Goal: Complete application form

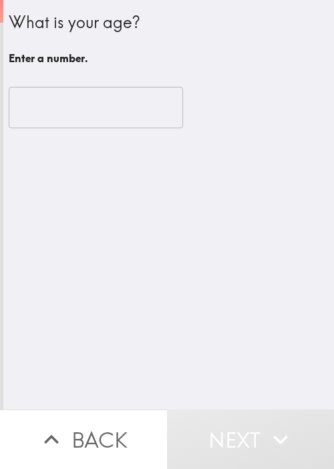
click at [59, 102] on input "number" at bounding box center [96, 107] width 175 height 41
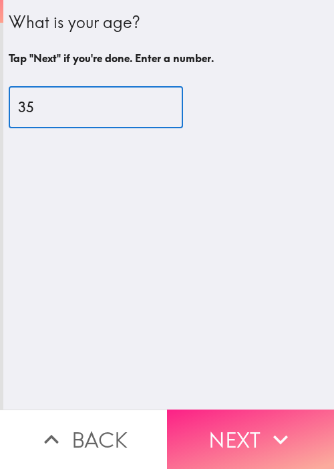
type input "35"
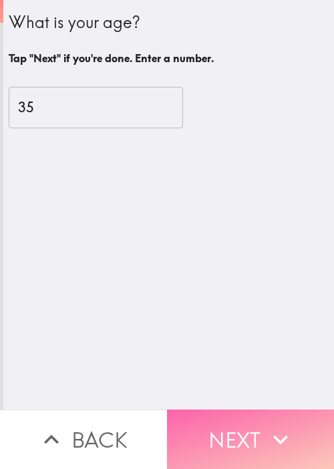
click at [251, 433] on button "Next" at bounding box center [250, 440] width 167 height 60
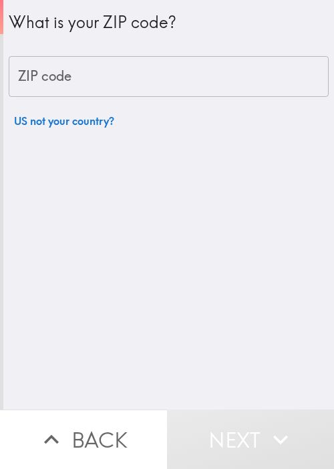
click at [112, 84] on input "ZIP code" at bounding box center [169, 76] width 320 height 41
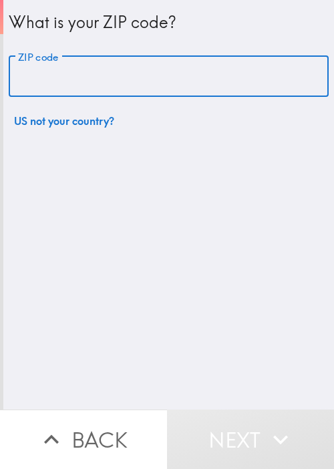
paste input "[DOMAIN_NAME]:10002:89c698670f4b8a868013:5443c332412b83e7"
type input "[DOMAIN_NAME]:10002:89c698670f4b8a868013:5443c332412b83e7"
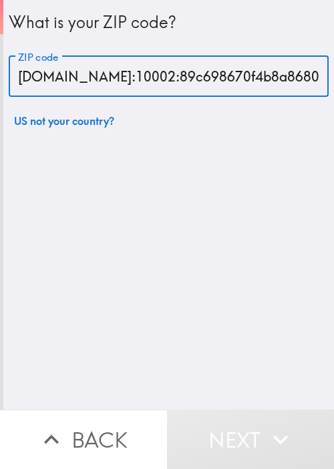
drag, startPoint x: 305, startPoint y: 67, endPoint x: -107, endPoint y: 72, distance: 411.9
click at [0, 0] on html "What is your ZIP code? ZIP code [DOMAIN_NAME]:10002:89c698670f4b8a868013:5443c3…" at bounding box center [167, 0] width 334 height 0
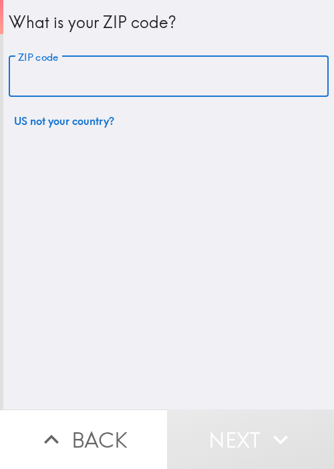
click at [134, 90] on input "ZIP code" at bounding box center [169, 76] width 320 height 41
paste input "11801"
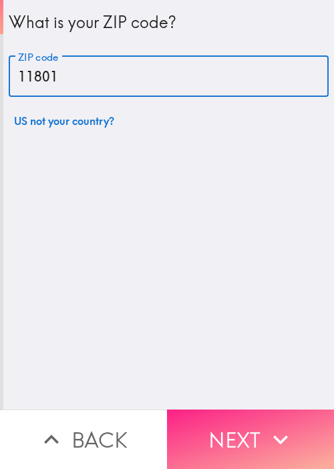
type input "11801"
click at [235, 415] on button "Next" at bounding box center [250, 440] width 167 height 60
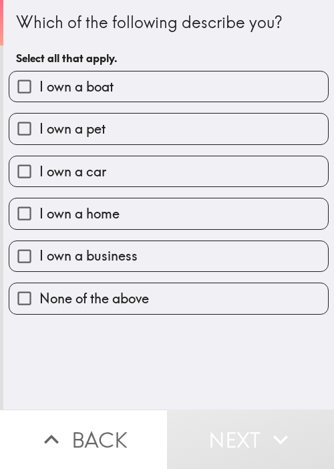
click at [141, 99] on label "I own a boat" at bounding box center [168, 87] width 319 height 30
click at [39, 99] on input "I own a boat" at bounding box center [24, 87] width 30 height 30
checkbox input "true"
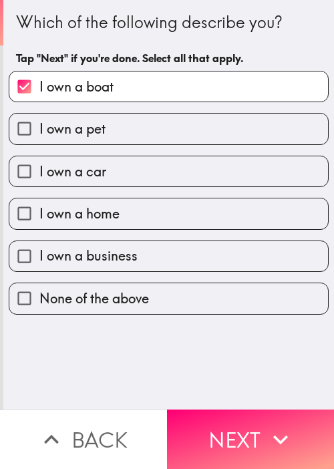
click at [142, 132] on label "I own a pet" at bounding box center [168, 129] width 319 height 30
click at [39, 132] on input "I own a pet" at bounding box center [24, 129] width 30 height 30
checkbox input "true"
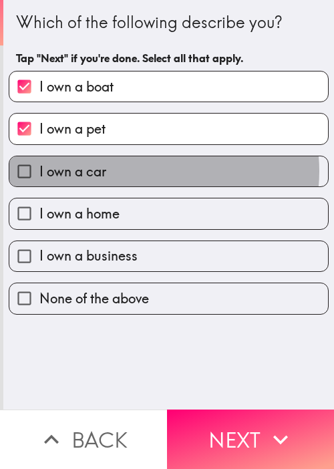
click at [144, 171] on label "I own a car" at bounding box center [168, 171] width 319 height 30
click at [39, 171] on input "I own a car" at bounding box center [24, 171] width 30 height 30
checkbox input "true"
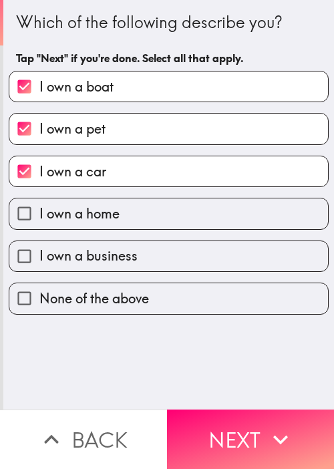
click at [144, 218] on label "I own a home" at bounding box center [168, 214] width 319 height 30
click at [39, 218] on input "I own a home" at bounding box center [24, 214] width 30 height 30
checkbox input "true"
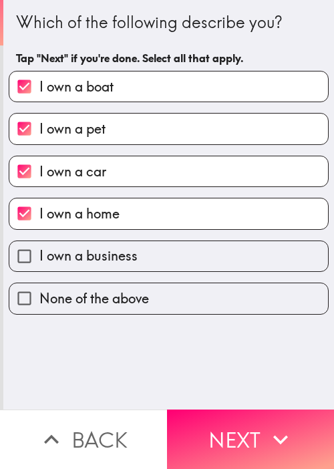
click at [152, 258] on label "I own a business" at bounding box center [168, 256] width 319 height 30
click at [39, 258] on input "I own a business" at bounding box center [24, 256] width 30 height 30
checkbox input "true"
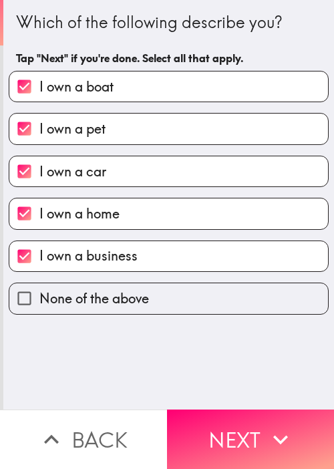
click at [237, 411] on button "Next" at bounding box center [250, 440] width 167 height 60
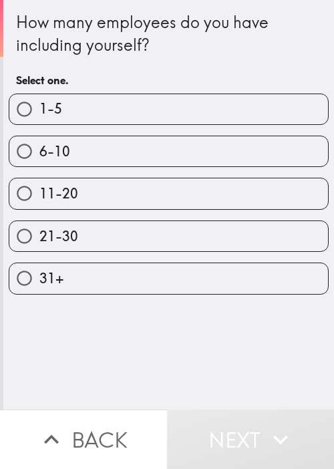
click at [116, 102] on label "1-5" at bounding box center [168, 109] width 319 height 30
click at [39, 102] on input "1-5" at bounding box center [24, 109] width 30 height 30
radio input "true"
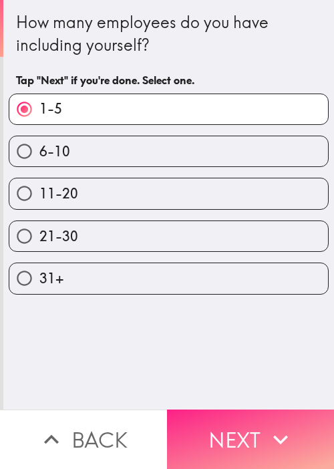
drag, startPoint x: 256, startPoint y: 398, endPoint x: 248, endPoint y: 406, distance: 11.3
click at [254, 399] on div "How many employees do you have including yourself? Tap "Next" if you're done. S…" at bounding box center [167, 234] width 334 height 469
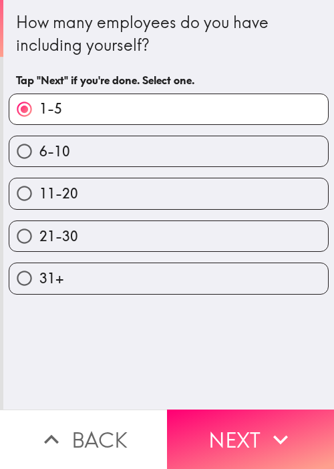
click at [245, 415] on button "Next" at bounding box center [250, 440] width 167 height 60
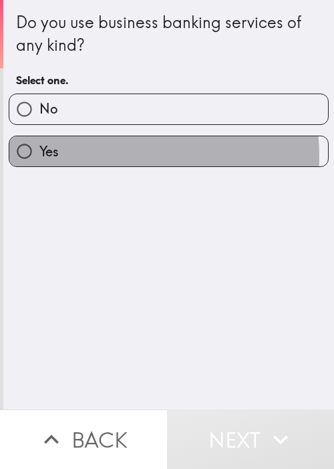
click at [91, 156] on label "Yes" at bounding box center [168, 151] width 319 height 30
click at [39, 156] on input "Yes" at bounding box center [24, 151] width 30 height 30
radio input "true"
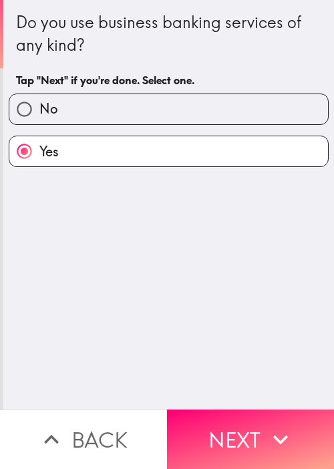
click at [251, 411] on button "Next" at bounding box center [250, 440] width 167 height 60
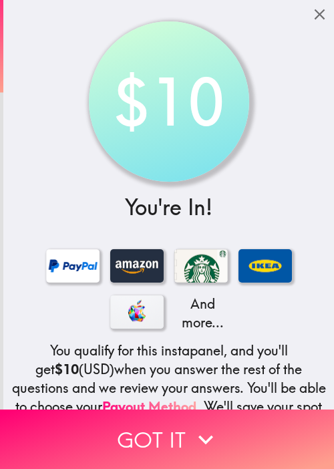
drag, startPoint x: 193, startPoint y: 46, endPoint x: 204, endPoint y: 33, distance: 17.0
click at [193, 46] on div "$10" at bounding box center [168, 101] width 149 height 149
click at [78, 158] on div "$10 You're In! And more... You qualify for this instapanel, and you'll get $10 …" at bounding box center [168, 280] width 331 height 561
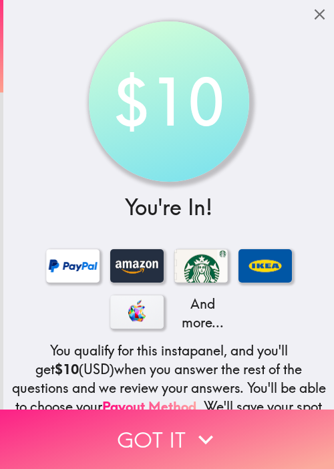
click at [96, 415] on button "Got it" at bounding box center [167, 440] width 334 height 60
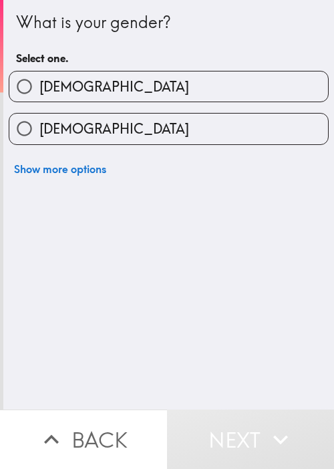
drag, startPoint x: 298, startPoint y: 84, endPoint x: 302, endPoint y: 91, distance: 8.7
click at [298, 84] on label "[DEMOGRAPHIC_DATA]" at bounding box center [168, 87] width 319 height 30
click at [39, 84] on input "[DEMOGRAPHIC_DATA]" at bounding box center [24, 87] width 30 height 30
radio input "true"
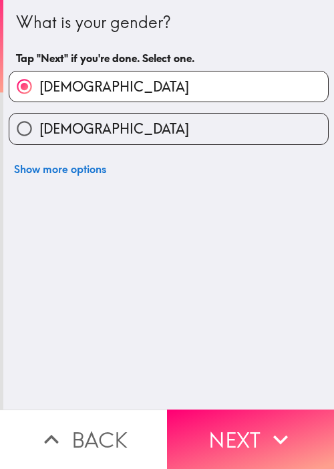
drag, startPoint x: 127, startPoint y: 344, endPoint x: 183, endPoint y: 362, distance: 59.0
click at [132, 344] on div "What is your gender? Tap "Next" if you're done. Select one. [DEMOGRAPHIC_DATA] …" at bounding box center [168, 205] width 331 height 410
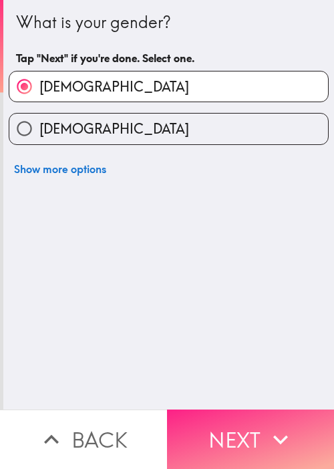
click at [227, 411] on button "Next" at bounding box center [250, 440] width 167 height 60
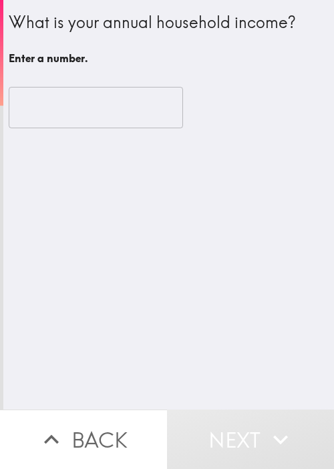
click at [270, 129] on div "​" at bounding box center [169, 108] width 320 height 74
click at [106, 108] on input "number" at bounding box center [96, 107] width 175 height 41
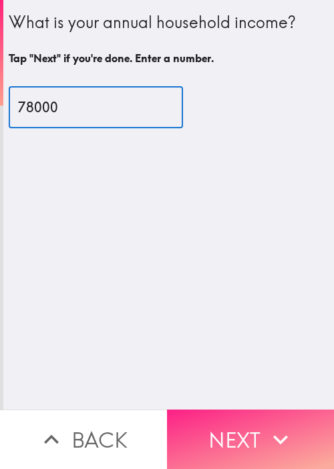
type input "78000"
click at [249, 411] on button "Next" at bounding box center [250, 440] width 167 height 60
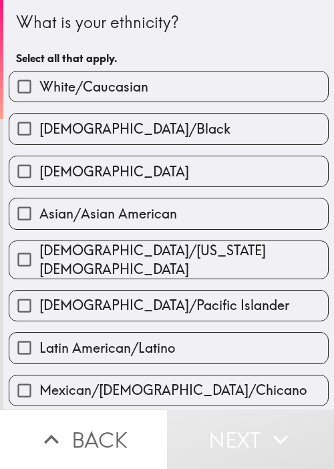
click at [138, 71] on div "White/Caucasian" at bounding box center [169, 86] width 320 height 31
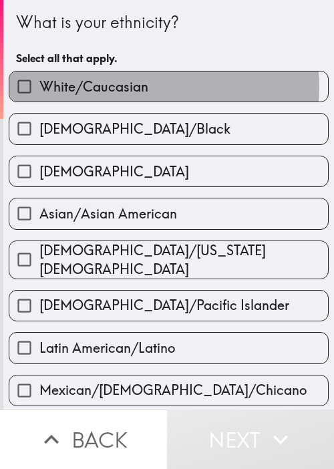
click at [136, 87] on span "White/Caucasian" at bounding box center [93, 87] width 109 height 19
click at [39, 87] on input "White/Caucasian" at bounding box center [24, 87] width 30 height 30
checkbox input "true"
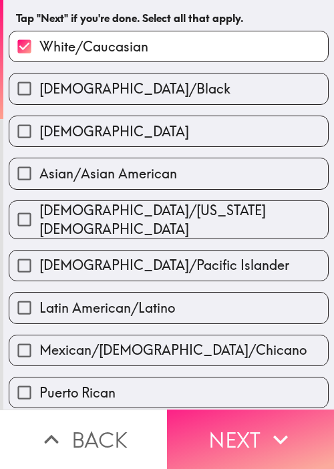
scroll to position [201, 0]
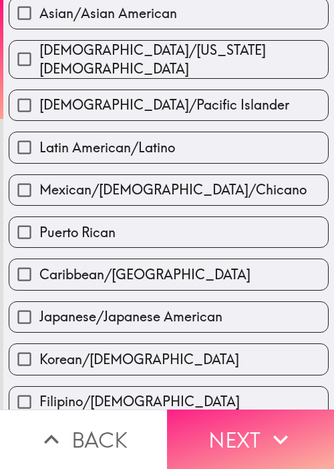
click at [259, 423] on button "Next" at bounding box center [250, 440] width 167 height 60
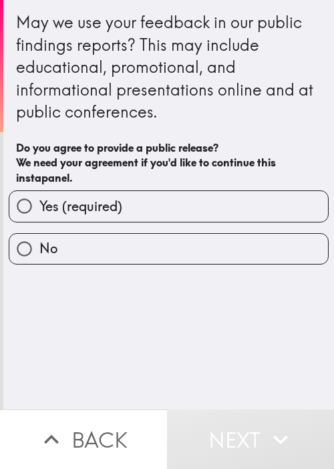
drag, startPoint x: 92, startPoint y: 304, endPoint x: 120, endPoint y: 288, distance: 33.3
click at [92, 304] on div "May we use your feedback in our public findings reports? This may include educa…" at bounding box center [168, 205] width 331 height 410
click at [92, 209] on span "Yes (required)" at bounding box center [80, 206] width 83 height 19
click at [39, 209] on input "Yes (required)" at bounding box center [24, 206] width 30 height 30
radio input "true"
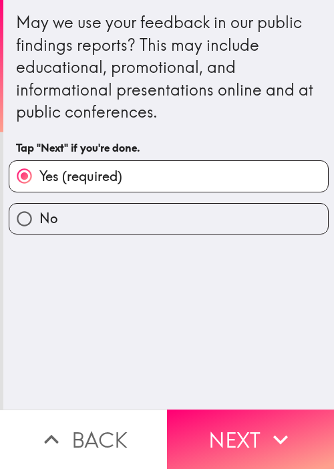
drag, startPoint x: 195, startPoint y: 350, endPoint x: 251, endPoint y: 385, distance: 66.6
click at [195, 350] on div "May we use your feedback in our public findings reports? This may include educa…" at bounding box center [168, 205] width 331 height 410
drag, startPoint x: 263, startPoint y: 421, endPoint x: 310, endPoint y: 395, distance: 54.2
click at [266, 425] on icon "button" at bounding box center [280, 439] width 29 height 29
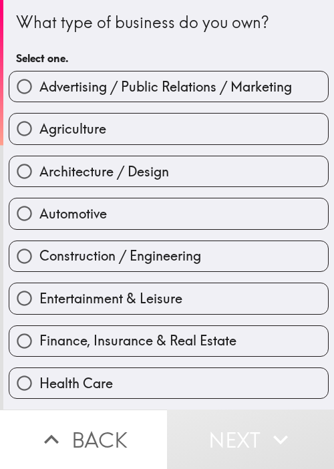
click at [144, 285] on label "Entertainment & Leisure" at bounding box center [168, 299] width 319 height 30
click at [39, 285] on input "Entertainment & Leisure" at bounding box center [24, 299] width 30 height 30
radio input "true"
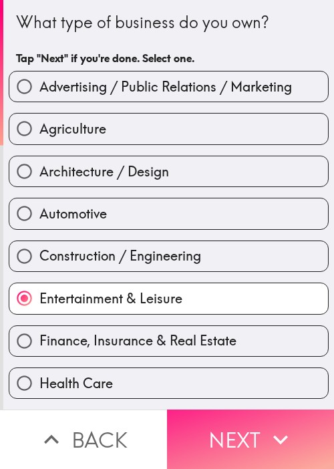
click at [243, 414] on button "Next" at bounding box center [250, 440] width 167 height 60
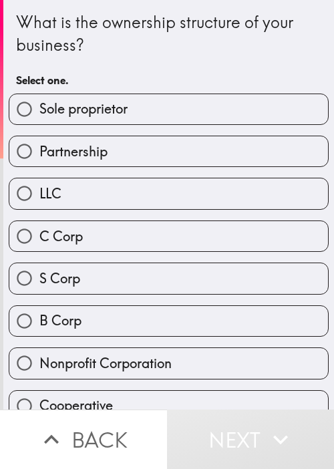
click at [308, 306] on label "B Corp" at bounding box center [168, 321] width 319 height 30
click at [39, 306] on input "B Corp" at bounding box center [24, 321] width 30 height 30
radio input "true"
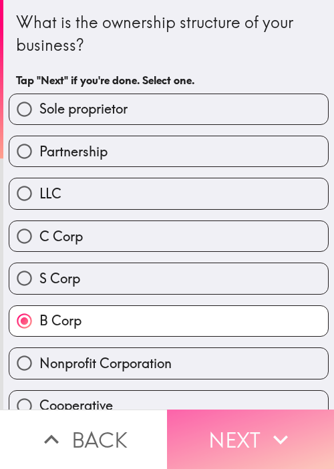
click at [274, 426] on icon "button" at bounding box center [280, 439] width 29 height 29
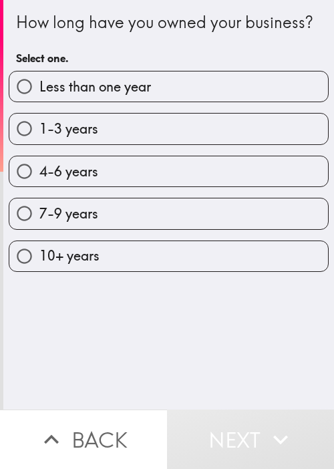
drag, startPoint x: 148, startPoint y: 348, endPoint x: 138, endPoint y: 314, distance: 36.2
click at [148, 348] on div "How long have you owned your business? Select one. Less than one year 1-3 years…" at bounding box center [168, 205] width 331 height 410
click at [102, 187] on label "4-6 years" at bounding box center [168, 171] width 319 height 30
click at [39, 187] on input "4-6 years" at bounding box center [24, 171] width 30 height 30
radio input "true"
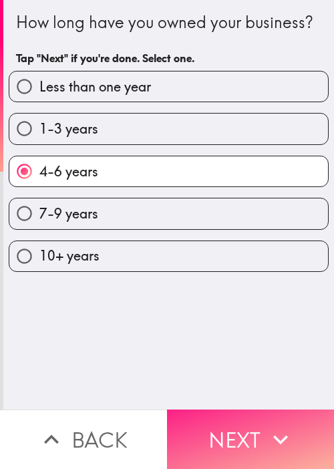
click at [272, 432] on icon "button" at bounding box center [280, 439] width 29 height 29
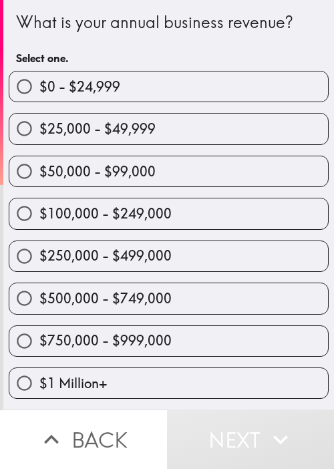
click at [119, 255] on span "$250,000 - $499,000" at bounding box center [105, 256] width 132 height 19
click at [39, 255] on input "$250,000 - $499,000" at bounding box center [24, 256] width 30 height 30
radio input "true"
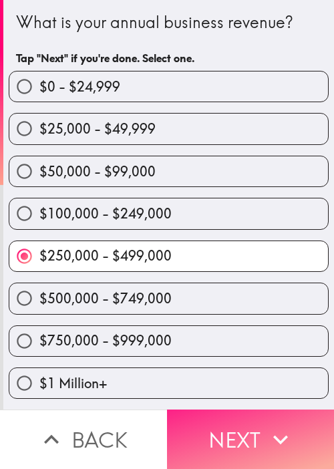
click at [251, 421] on button "Next" at bounding box center [250, 440] width 167 height 60
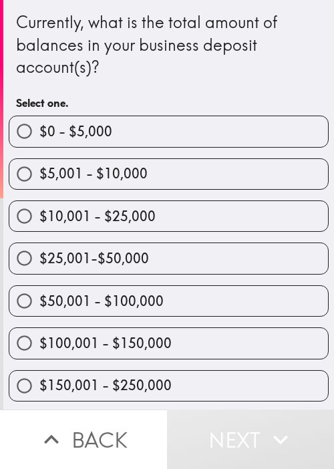
drag, startPoint x: 147, startPoint y: 364, endPoint x: 332, endPoint y: 388, distance: 186.1
click at [147, 365] on div "$150,001 - $250,000" at bounding box center [163, 381] width 331 height 42
drag, startPoint x: 192, startPoint y: 359, endPoint x: 250, endPoint y: 342, distance: 60.7
click at [195, 360] on div "$150,001 - $250,000" at bounding box center [163, 381] width 331 height 42
click at [268, 335] on label "$100,001 - $150,000" at bounding box center [168, 343] width 319 height 30
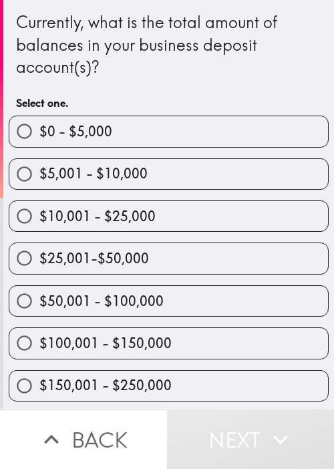
click at [39, 335] on input "$100,001 - $150,000" at bounding box center [24, 343] width 30 height 30
radio input "true"
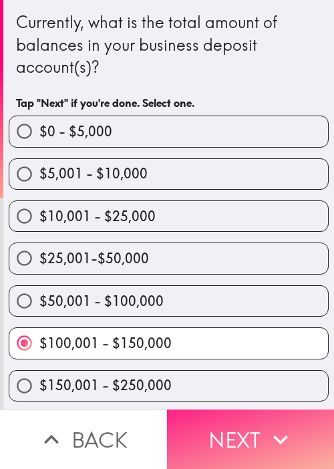
click at [209, 421] on button "Next" at bounding box center [250, 440] width 167 height 60
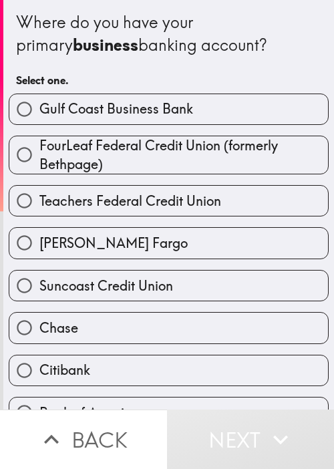
click at [110, 257] on label "[PERSON_NAME] Fargo" at bounding box center [168, 243] width 319 height 30
click at [39, 257] on input "[PERSON_NAME] Fargo" at bounding box center [24, 243] width 30 height 30
radio input "true"
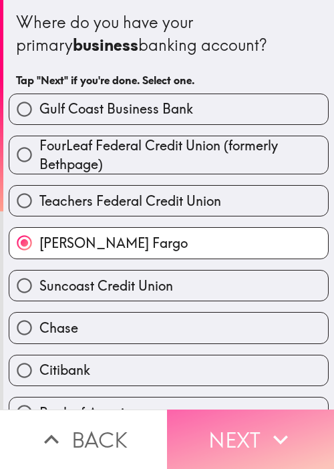
drag, startPoint x: 251, startPoint y: 411, endPoint x: 26, endPoint y: 308, distance: 247.8
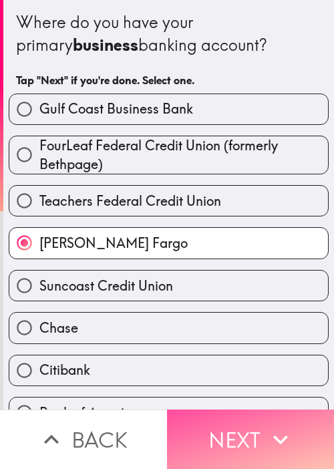
click at [252, 411] on button "Next" at bounding box center [250, 440] width 167 height 60
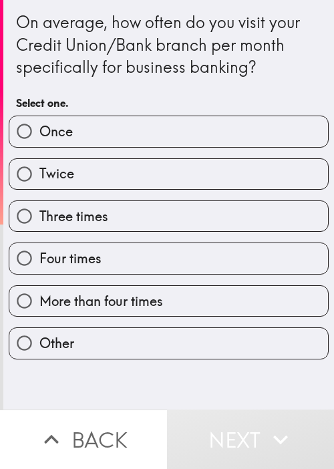
click at [203, 181] on label "Twice" at bounding box center [168, 174] width 319 height 30
click at [39, 181] on input "Twice" at bounding box center [24, 174] width 30 height 30
radio input "true"
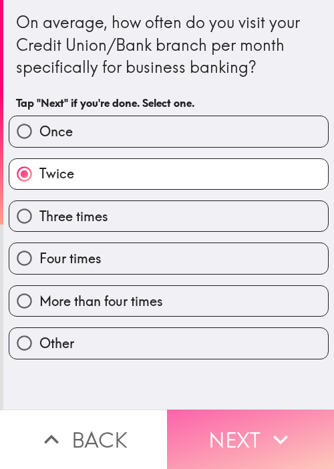
click at [278, 410] on button "Next" at bounding box center [250, 440] width 167 height 60
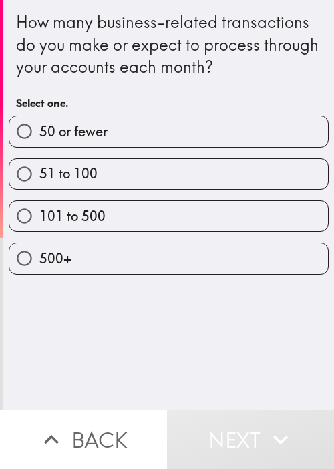
click at [55, 173] on span "51 to 100" at bounding box center [68, 173] width 58 height 19
click at [39, 173] on input "51 to 100" at bounding box center [24, 174] width 30 height 30
radio input "true"
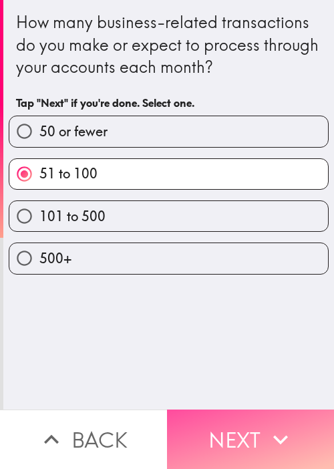
drag, startPoint x: 257, startPoint y: 409, endPoint x: 333, endPoint y: 338, distance: 104.1
click at [257, 410] on button "Next" at bounding box center [250, 440] width 167 height 60
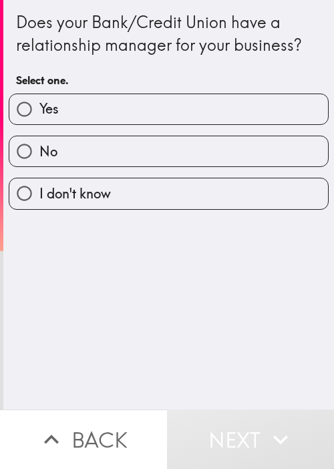
click at [95, 86] on div "Yes" at bounding box center [163, 104] width 331 height 42
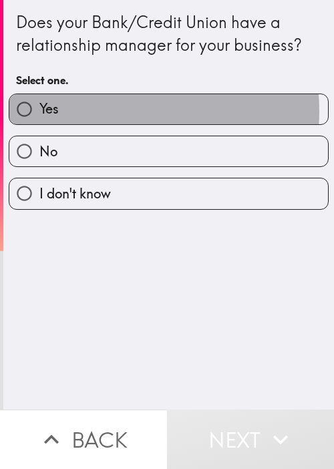
click at [104, 111] on label "Yes" at bounding box center [168, 109] width 319 height 30
click at [39, 111] on input "Yes" at bounding box center [24, 109] width 30 height 30
radio input "true"
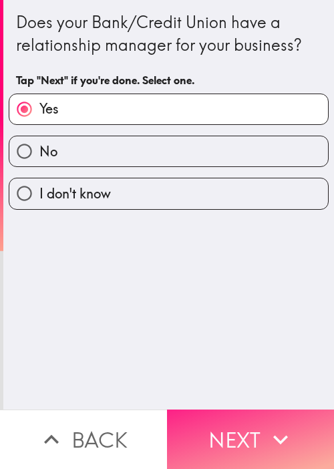
click at [258, 411] on button "Next" at bounding box center [250, 440] width 167 height 60
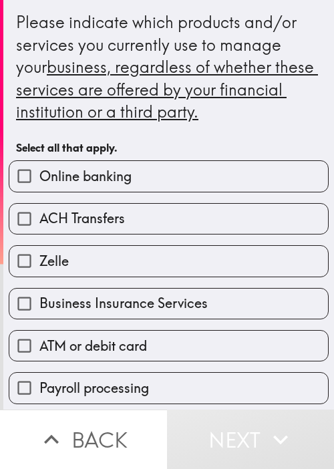
click at [115, 219] on span "ACH Transfers" at bounding box center [82, 218] width 86 height 19
click at [39, 219] on input "ACH Transfers" at bounding box center [24, 219] width 30 height 30
checkbox input "true"
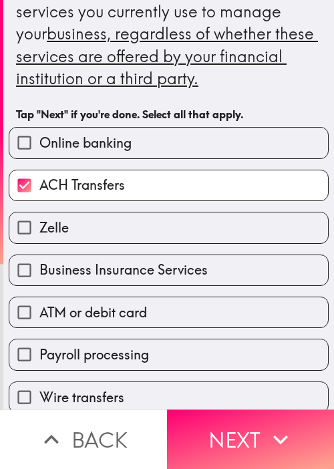
scroll to position [201, 0]
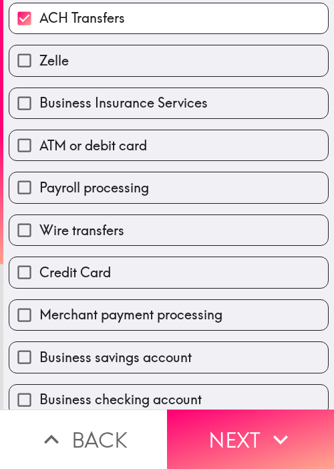
click at [115, 166] on div "Payroll processing" at bounding box center [163, 182] width 331 height 42
click at [115, 181] on span "Payroll processing" at bounding box center [94, 188] width 110 height 19
click at [39, 181] on input "Payroll processing" at bounding box center [24, 188] width 30 height 30
checkbox input "true"
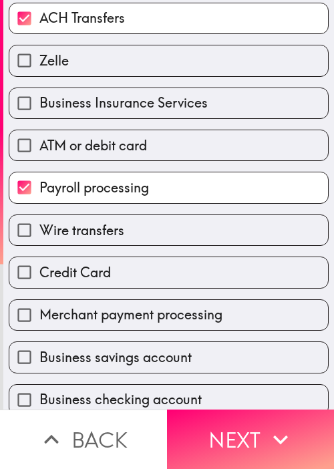
click at [108, 257] on div "Credit Card" at bounding box center [169, 272] width 320 height 31
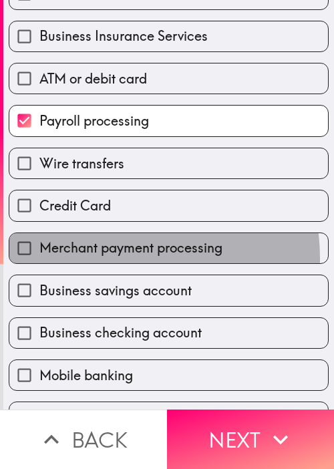
click at [108, 256] on label "Merchant payment processing" at bounding box center [168, 248] width 319 height 30
click at [39, 256] on input "Merchant payment processing" at bounding box center [24, 248] width 30 height 30
checkbox input "true"
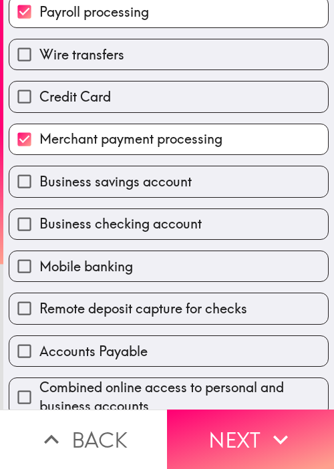
scroll to position [401, 0]
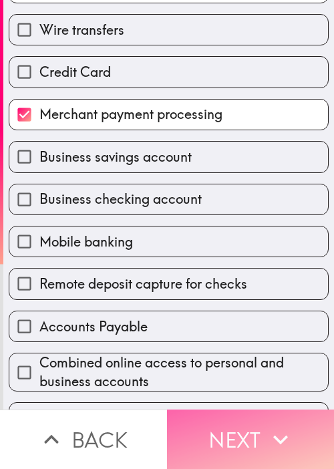
click at [271, 410] on button "Next" at bounding box center [250, 440] width 167 height 60
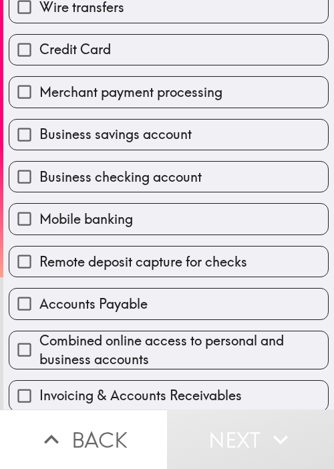
click at [90, 199] on div "Mobile banking" at bounding box center [163, 214] width 331 height 42
click at [140, 247] on label "Remote deposit capture for checks" at bounding box center [168, 262] width 319 height 30
click at [39, 247] on input "Remote deposit capture for checks" at bounding box center [24, 262] width 30 height 30
checkbox input "true"
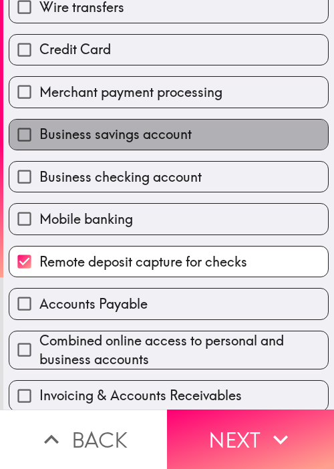
click at [169, 147] on label "Business savings account" at bounding box center [168, 135] width 319 height 30
click at [39, 147] on input "Business savings account" at bounding box center [24, 135] width 30 height 30
checkbox input "true"
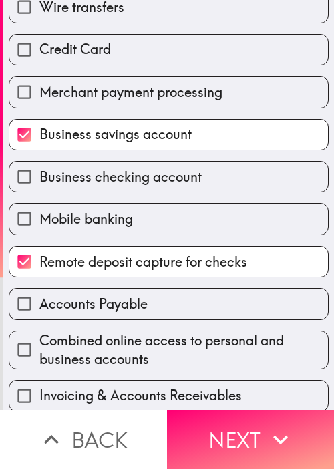
click at [233, 72] on div "Merchant payment processing" at bounding box center [163, 87] width 331 height 42
click at [221, 55] on label "Credit Card" at bounding box center [168, 50] width 319 height 30
click at [39, 55] on input "Credit Card" at bounding box center [24, 50] width 30 height 30
checkbox input "true"
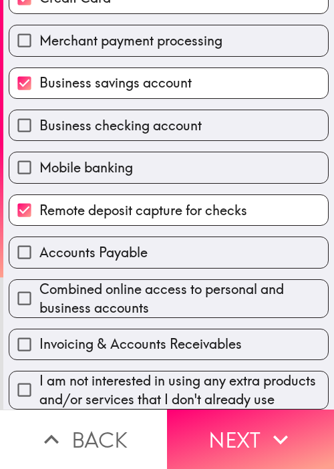
scroll to position [468, 0]
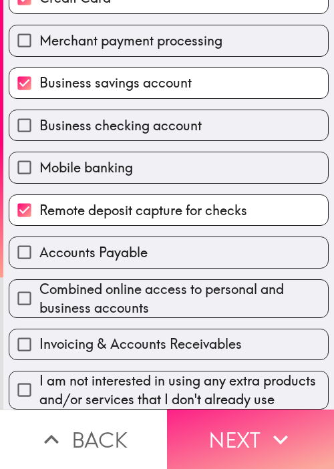
click at [243, 410] on button "Next" at bounding box center [250, 440] width 167 height 60
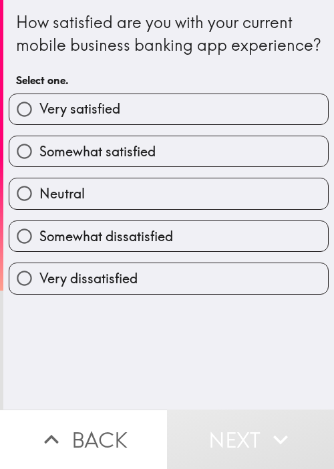
drag, startPoint x: 136, startPoint y: 358, endPoint x: 139, endPoint y: 210, distance: 147.8
click at [136, 356] on div "How satisfied are you with your current mobile business banking app experience?…" at bounding box center [168, 205] width 331 height 410
click at [145, 161] on span "Somewhat satisfied" at bounding box center [97, 151] width 116 height 19
click at [39, 166] on input "Somewhat satisfied" at bounding box center [24, 151] width 30 height 30
radio input "true"
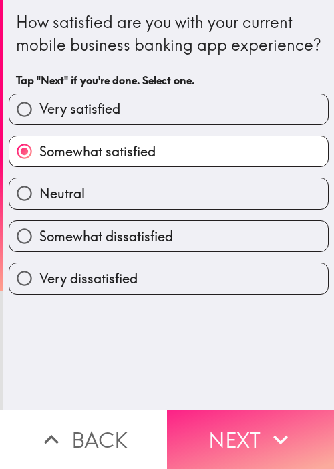
click at [276, 410] on button "Next" at bounding box center [250, 440] width 167 height 60
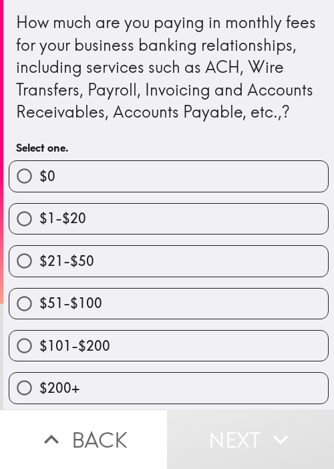
drag, startPoint x: 109, startPoint y: 102, endPoint x: 117, endPoint y: 106, distance: 9.3
click at [111, 102] on div "How much are you paying in monthly fees for your business banking relationships…" at bounding box center [169, 67] width 306 height 112
click at [115, 306] on label "$51-$100" at bounding box center [168, 304] width 319 height 30
click at [39, 306] on input "$51-$100" at bounding box center [24, 304] width 30 height 30
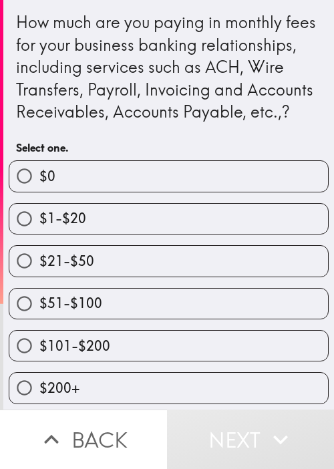
radio input "true"
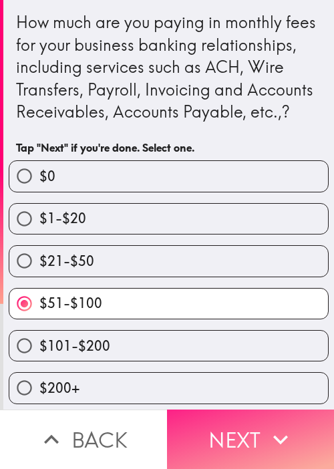
click at [270, 410] on button "Next" at bounding box center [250, 440] width 167 height 60
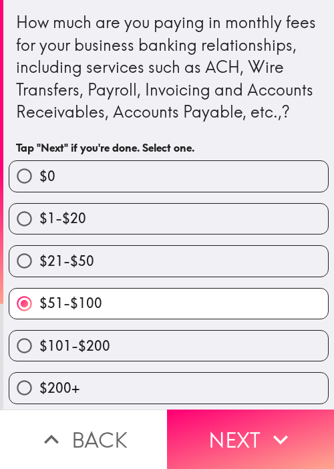
scroll to position [0, 0]
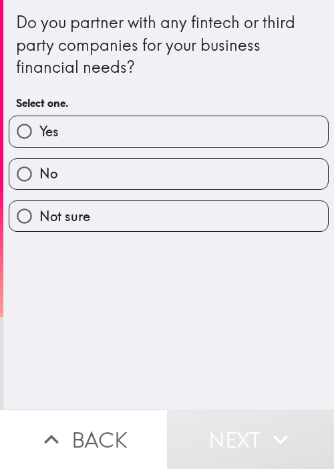
click at [54, 105] on div "Yes" at bounding box center [163, 126] width 331 height 42
click at [65, 149] on div "No" at bounding box center [163, 169] width 331 height 42
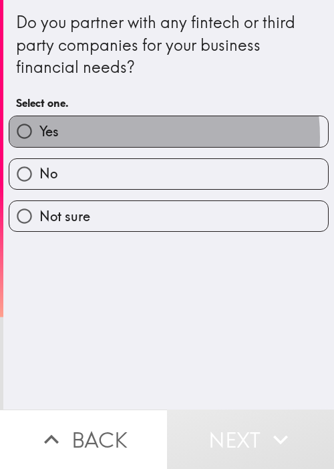
click at [107, 137] on label "Yes" at bounding box center [168, 131] width 319 height 30
click at [39, 137] on input "Yes" at bounding box center [24, 131] width 30 height 30
radio input "true"
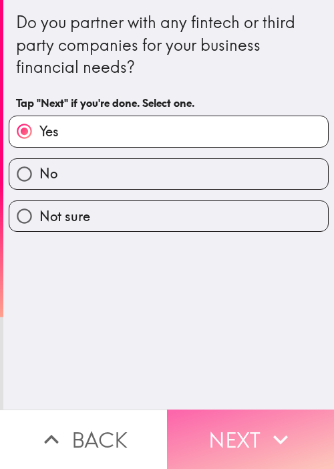
click at [255, 410] on button "Next" at bounding box center [250, 440] width 167 height 60
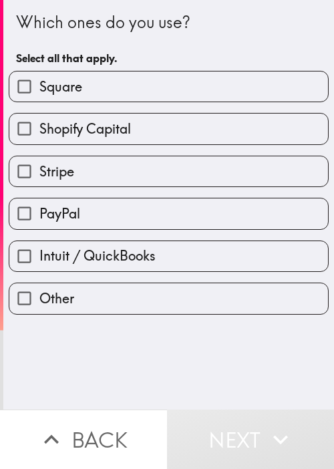
click at [46, 233] on div "Intuit / QuickBooks" at bounding box center [163, 251] width 331 height 42
click at [78, 219] on label "PayPal" at bounding box center [168, 214] width 319 height 30
click at [39, 219] on input "PayPal" at bounding box center [24, 214] width 30 height 30
checkbox input "true"
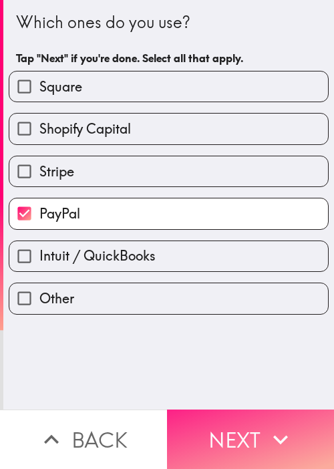
click at [232, 410] on button "Next" at bounding box center [250, 440] width 167 height 60
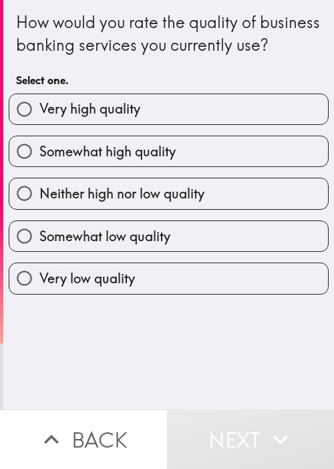
click at [215, 316] on div "How would you rate the quality of business banking services you currently use? …" at bounding box center [168, 205] width 331 height 410
click at [198, 203] on span "Neither high nor low quality" at bounding box center [121, 194] width 165 height 19
click at [39, 209] on input "Neither high nor low quality" at bounding box center [24, 194] width 30 height 30
radio input "true"
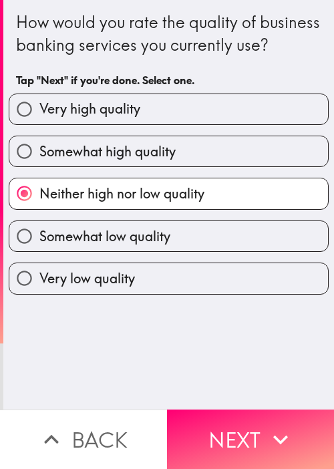
click at [187, 199] on div "Neither high nor low quality" at bounding box center [163, 188] width 331 height 42
click at [202, 166] on label "Somewhat high quality" at bounding box center [168, 151] width 319 height 30
click at [39, 166] on input "Somewhat high quality" at bounding box center [24, 151] width 30 height 30
radio input "true"
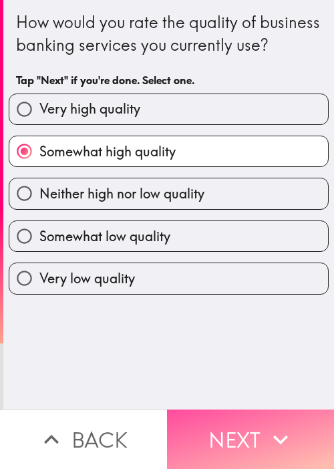
drag, startPoint x: 274, startPoint y: 405, endPoint x: 280, endPoint y: 397, distance: 10.0
click at [274, 410] on button "Next" at bounding box center [250, 440] width 167 height 60
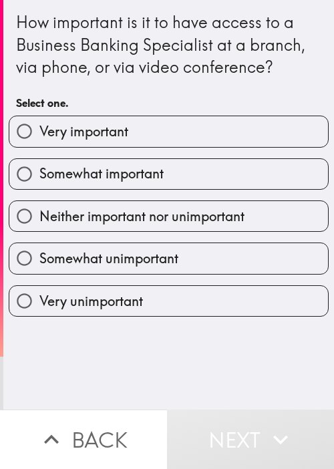
click at [67, 203] on label "Neither important nor unimportant" at bounding box center [168, 216] width 319 height 30
click at [39, 203] on input "Neither important nor unimportant" at bounding box center [24, 216] width 30 height 30
radio input "true"
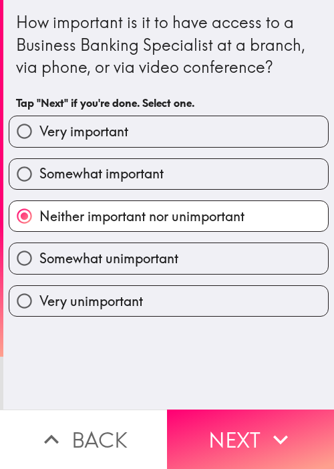
click at [88, 166] on span "Somewhat important" at bounding box center [101, 173] width 124 height 19
click at [39, 166] on input "Somewhat important" at bounding box center [24, 174] width 30 height 30
radio input "true"
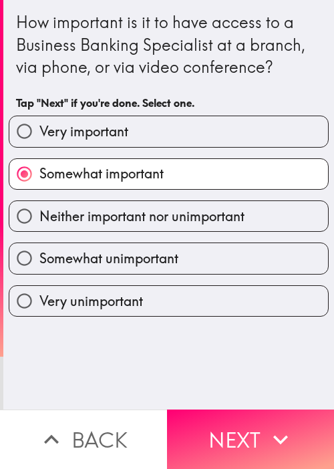
click at [267, 395] on div "How important is it to have access to a Business Banking Specialist at a branch…" at bounding box center [168, 205] width 331 height 410
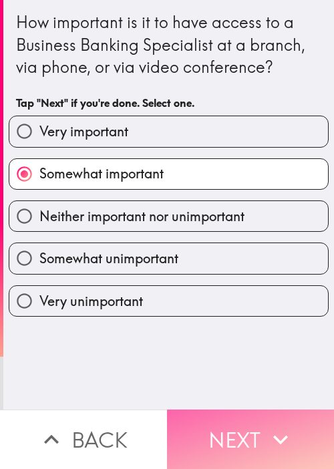
click at [275, 410] on button "Next" at bounding box center [250, 440] width 167 height 60
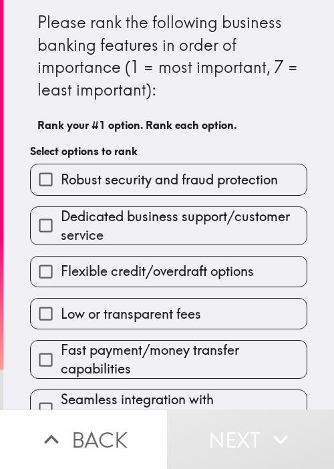
click at [35, 253] on div "Flexible credit/overdraft options" at bounding box center [163, 266] width 288 height 42
click at [107, 284] on label "Flexible credit/overdraft options" at bounding box center [169, 272] width 276 height 30
click at [61, 284] on input "Flexible credit/overdraft options" at bounding box center [46, 272] width 30 height 30
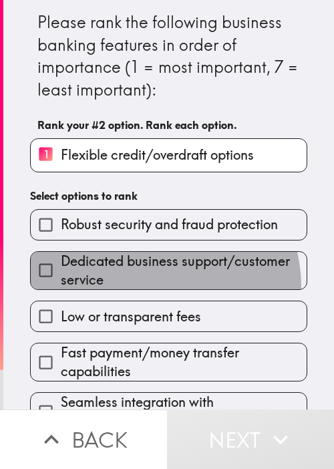
click at [136, 287] on span "Dedicated business support/customer service" at bounding box center [184, 270] width 246 height 37
click at [61, 286] on input "Dedicated business support/customer service" at bounding box center [46, 270] width 30 height 30
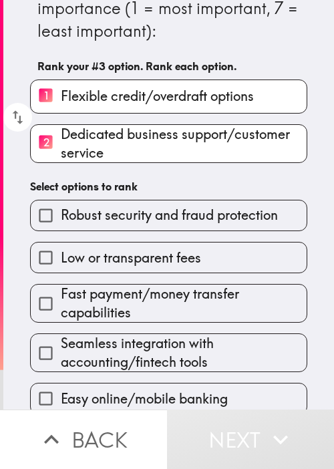
scroll to position [72, 0]
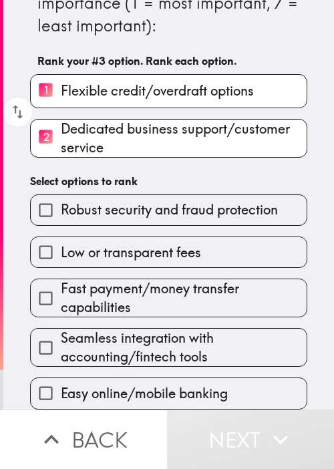
click at [136, 284] on span "Fast payment/money transfer capabilities" at bounding box center [184, 298] width 246 height 37
click at [61, 284] on input "Fast payment/money transfer capabilities" at bounding box center [46, 299] width 30 height 30
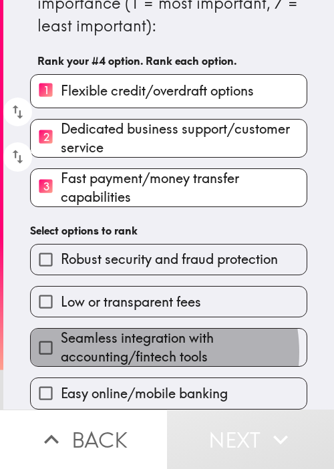
click at [134, 345] on span "Seamless integration with accounting/fintech tools" at bounding box center [184, 347] width 246 height 37
click at [61, 345] on input "Seamless integration with accounting/fintech tools" at bounding box center [46, 348] width 30 height 30
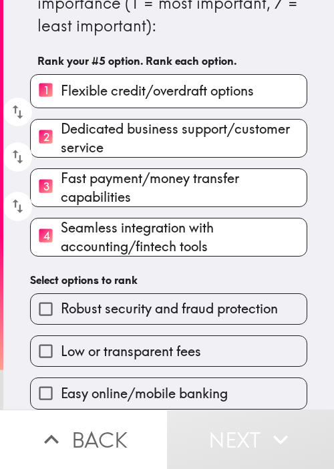
drag, startPoint x: 144, startPoint y: 388, endPoint x: 159, endPoint y: 328, distance: 62.6
click at [146, 388] on span "Easy online/mobile banking" at bounding box center [144, 393] width 167 height 19
click at [61, 388] on input "Easy online/mobile banking" at bounding box center [46, 393] width 30 height 30
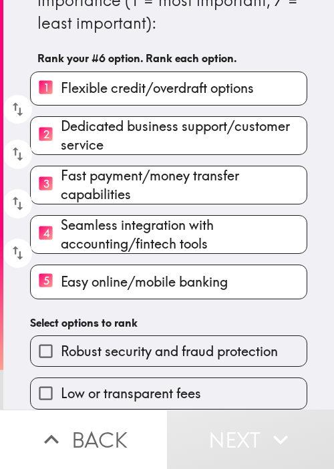
click at [148, 342] on span "Robust security and fraud protection" at bounding box center [169, 351] width 217 height 19
click at [61, 340] on input "Robust security and fraud protection" at bounding box center [46, 351] width 30 height 30
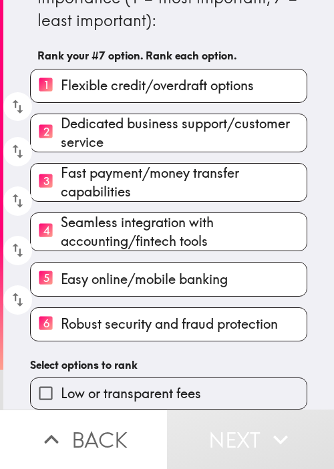
click at [160, 396] on span "Low or transparent fees" at bounding box center [131, 393] width 140 height 19
click at [61, 396] on input "Low or transparent fees" at bounding box center [46, 393] width 30 height 30
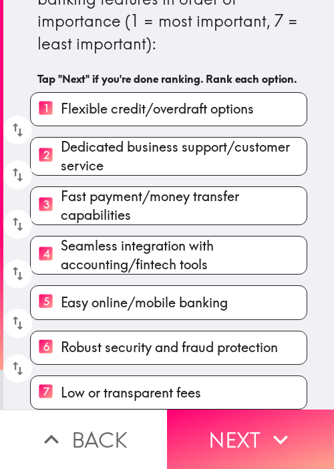
scroll to position [70, 0]
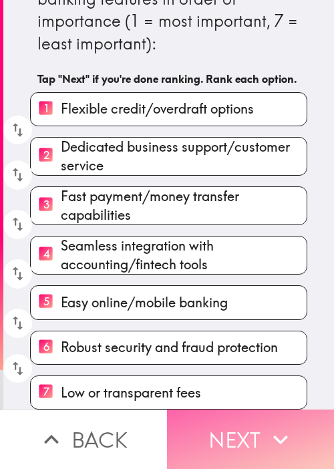
click at [215, 410] on button "Next" at bounding box center [250, 440] width 167 height 60
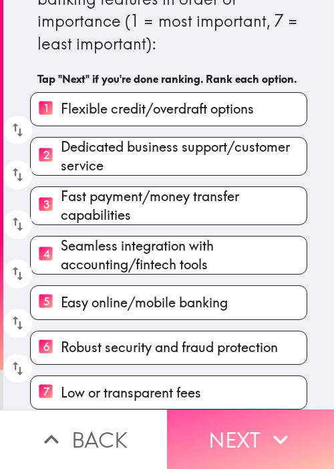
scroll to position [0, 0]
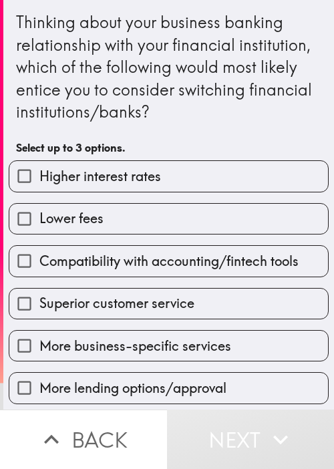
click at [217, 78] on div "Thinking about your business banking relationship with your financial instituti…" at bounding box center [169, 67] width 306 height 112
click at [197, 201] on div "Lower fees" at bounding box center [163, 214] width 331 height 42
click at [199, 182] on label "Higher interest rates" at bounding box center [168, 176] width 319 height 30
click at [39, 182] on input "Higher interest rates" at bounding box center [24, 176] width 30 height 30
checkbox input "true"
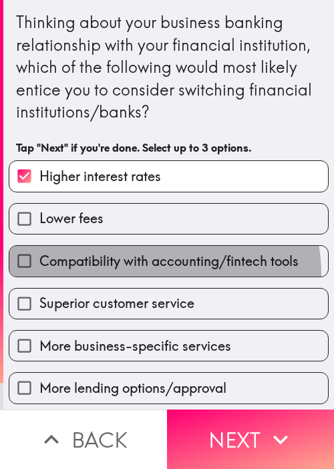
click at [153, 273] on label "Compatibility with accounting/fintech tools" at bounding box center [168, 261] width 319 height 30
click at [39, 273] on input "Compatibility with accounting/fintech tools" at bounding box center [24, 261] width 30 height 30
checkbox input "true"
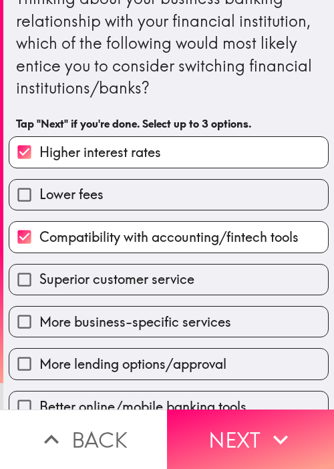
scroll to position [87, 0]
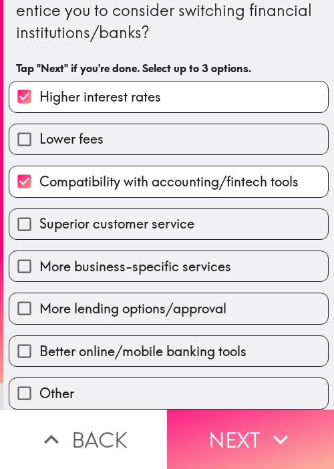
click at [241, 418] on button "Next" at bounding box center [250, 440] width 167 height 60
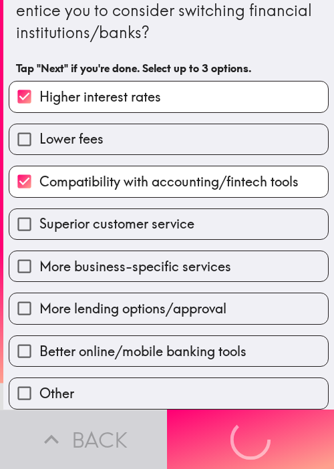
scroll to position [0, 0]
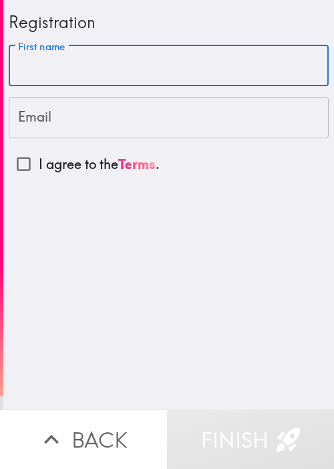
click at [75, 54] on input "First name" at bounding box center [169, 65] width 320 height 41
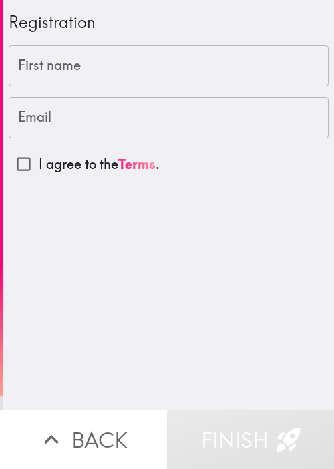
click at [85, 73] on input "First name" at bounding box center [169, 65] width 320 height 41
paste input "[PERSON_NAME]"
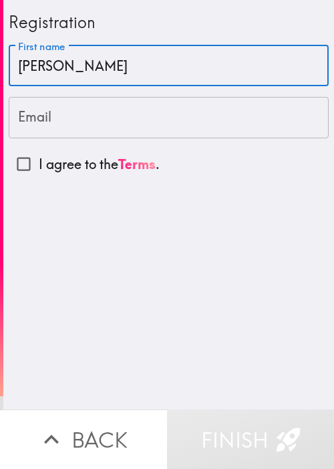
type input "[PERSON_NAME]"
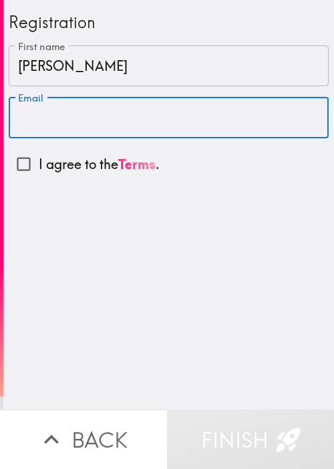
click at [110, 130] on input "Email" at bounding box center [169, 117] width 320 height 41
paste input "[EMAIL_ADDRESS][DOMAIN_NAME]"
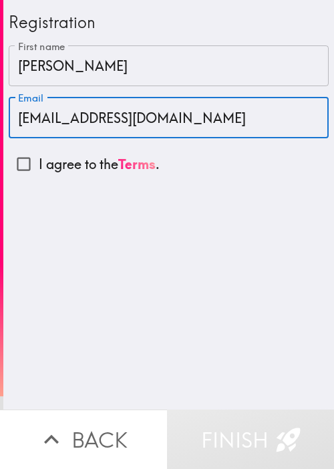
type input "[EMAIL_ADDRESS][DOMAIN_NAME]"
click at [21, 170] on input "I agree to the Terms ." at bounding box center [24, 164] width 30 height 30
checkbox input "true"
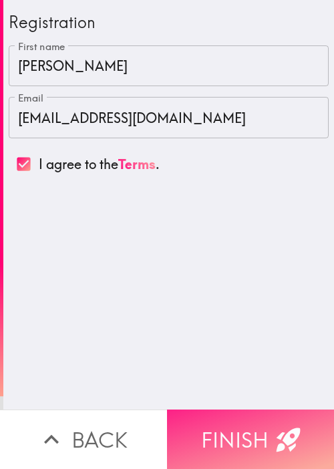
click at [248, 410] on button "Finish" at bounding box center [250, 440] width 167 height 60
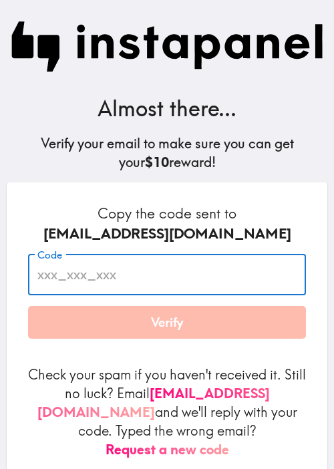
click at [155, 293] on input "Code" at bounding box center [167, 274] width 278 height 41
paste input "BnA_eRm_rF6"
type input "BnA_eRm_rF6"
click at [216, 210] on h6 "Copy the code sent to [EMAIL_ADDRESS][DOMAIN_NAME]" at bounding box center [167, 223] width 278 height 39
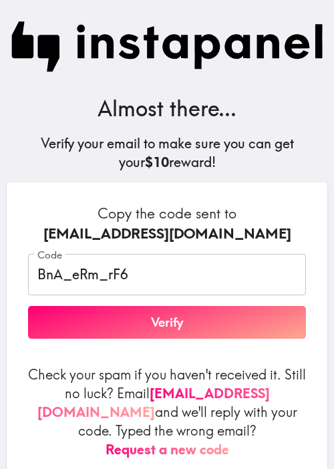
click at [195, 328] on button "Verify" at bounding box center [167, 322] width 278 height 33
